Goal: Task Accomplishment & Management: Manage account settings

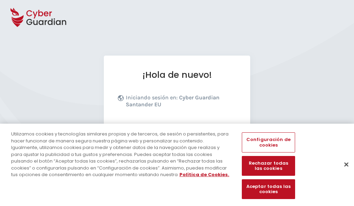
scroll to position [85, 0]
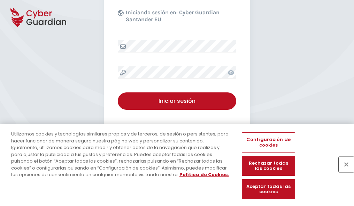
click at [343, 172] on button "Cerrar" at bounding box center [345, 164] width 15 height 15
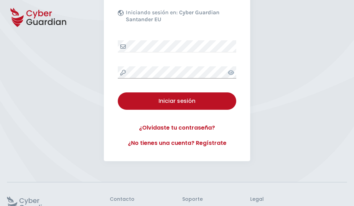
scroll to position [135, 0]
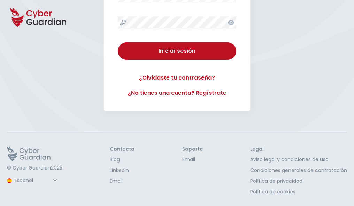
click at [118, 42] on button "Iniciar sesión" at bounding box center [177, 50] width 118 height 17
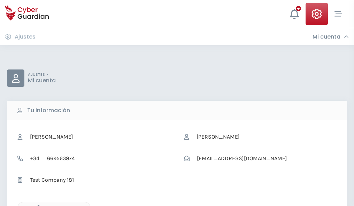
click at [37, 206] on icon "button" at bounding box center [37, 208] width 6 height 6
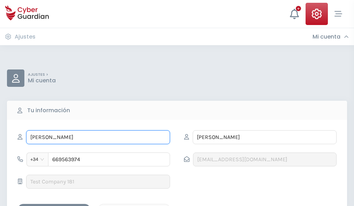
click at [98, 138] on input "ESTEFANÍA" at bounding box center [98, 138] width 144 height 14
type input "E"
type input "Emma"
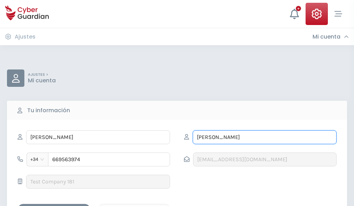
click at [264, 138] on input "ZAPATA" at bounding box center [265, 138] width 144 height 14
type input "Z"
type input "Castelló"
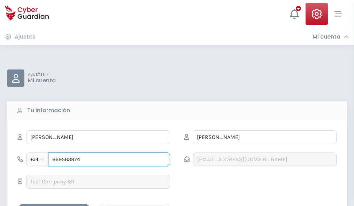
click at [109, 160] on input "669563974" at bounding box center [109, 160] width 122 height 14
type input "6"
type input "849328876"
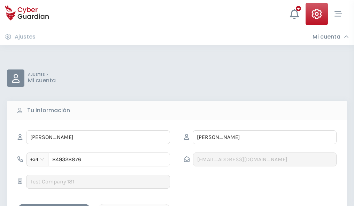
click at [54, 206] on div "Guardar cambios" at bounding box center [54, 210] width 63 height 9
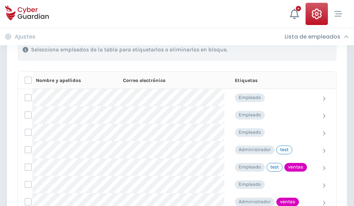
scroll to position [315, 0]
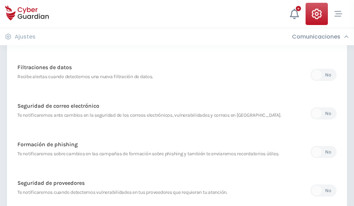
scroll to position [367, 0]
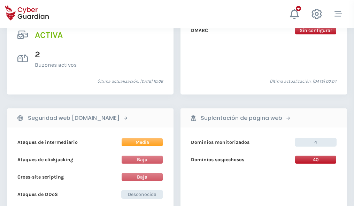
scroll to position [707, 0]
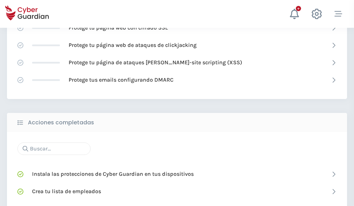
scroll to position [464, 0]
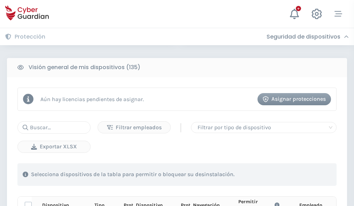
scroll to position [615, 0]
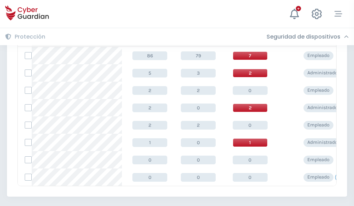
scroll to position [323, 0]
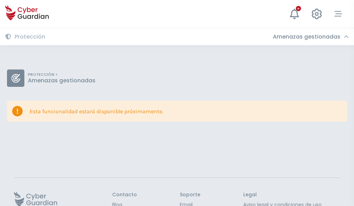
scroll to position [45, 0]
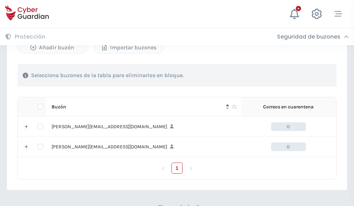
scroll to position [303, 0]
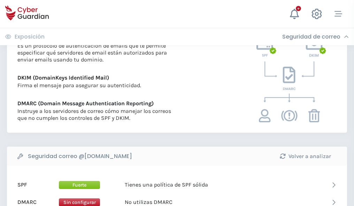
scroll to position [376, 0]
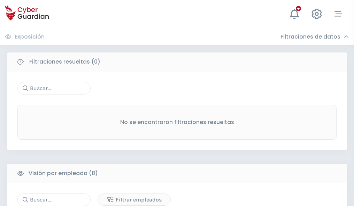
scroll to position [593, 0]
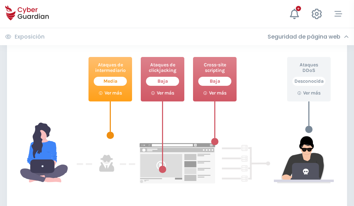
scroll to position [379, 0]
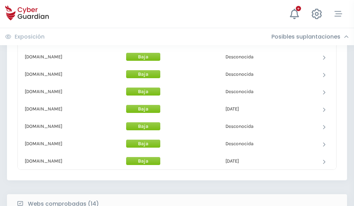
scroll to position [679, 0]
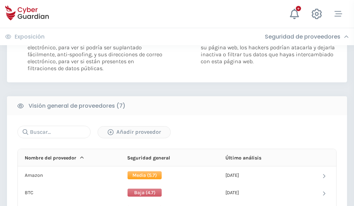
scroll to position [466, 0]
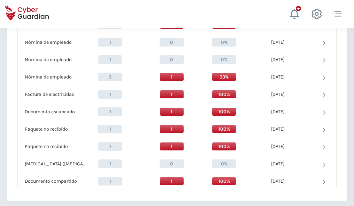
scroll to position [722, 0]
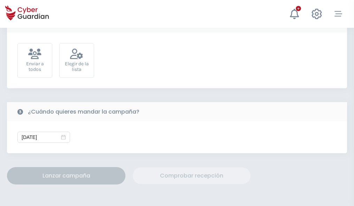
scroll to position [255, 0]
